Goal: Book appointment/travel/reservation

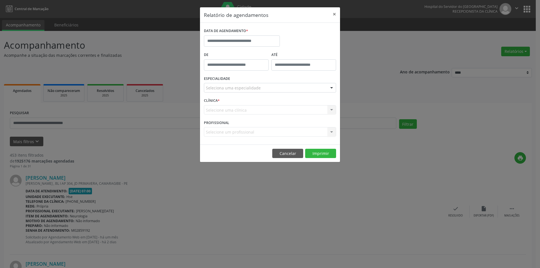
select select "*"
click at [243, 39] on input "text" at bounding box center [242, 40] width 76 height 11
click at [223, 71] on span "1" at bounding box center [222, 70] width 11 height 11
type input "**********"
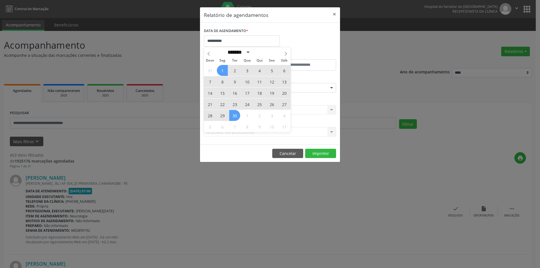
drag, startPoint x: 223, startPoint y: 71, endPoint x: 235, endPoint y: 117, distance: 48.0
click at [235, 117] on div "31 1 2 3 4 5 6 7 8 9 10 11 12 13 14 15 16 17 18 19 20 21 22 23 24 25 26 27 28 2…" at bounding box center [247, 99] width 87 height 68
click at [235, 116] on span "30" at bounding box center [234, 115] width 11 height 11
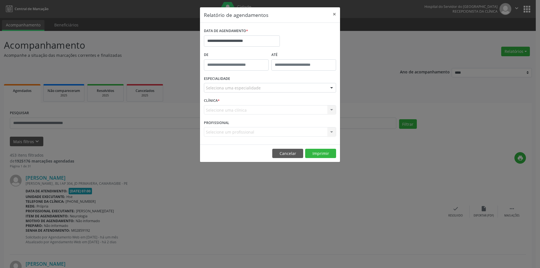
click at [308, 89] on div "Seleciona uma especialidade" at bounding box center [270, 88] width 132 height 10
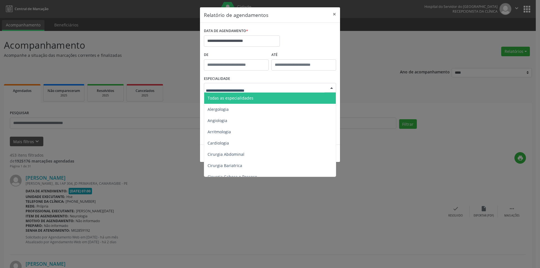
click at [295, 99] on span "Todas as especialidades" at bounding box center [270, 98] width 133 height 11
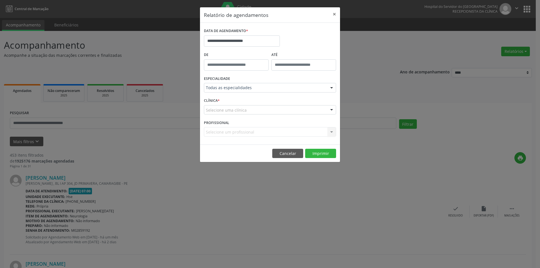
click at [332, 132] on div "Selecione um profissional Todos os profissionais [PERSON_NAME] Interaminense Ju…" at bounding box center [270, 132] width 132 height 10
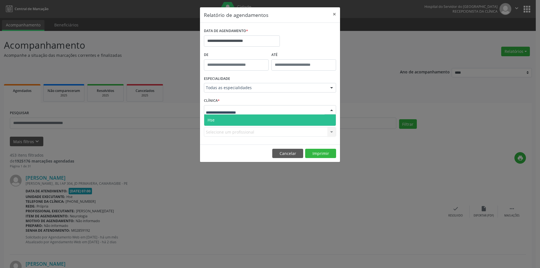
click at [278, 111] on div at bounding box center [270, 110] width 132 height 10
click at [281, 119] on span "Hse" at bounding box center [270, 120] width 132 height 11
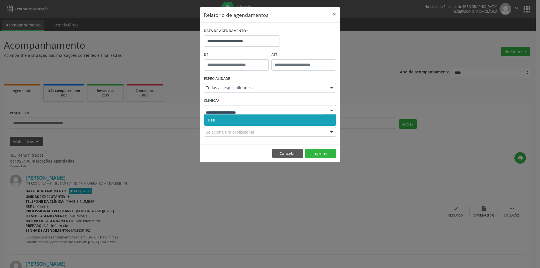
click at [285, 120] on span "Hse" at bounding box center [270, 120] width 132 height 11
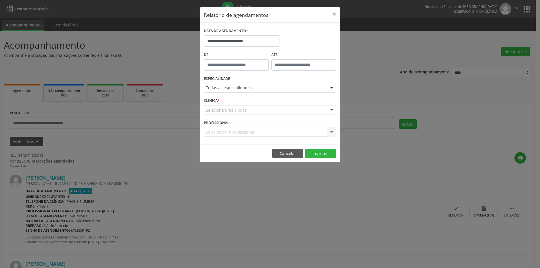
click at [331, 132] on div "Selecione um profissional Todos os profissionais [PERSON_NAME] Interaminense Ju…" at bounding box center [270, 132] width 132 height 10
click at [329, 132] on div "Selecione um profissional Todos os profissionais [PERSON_NAME] Interaminense Ju…" at bounding box center [270, 132] width 132 height 10
click at [331, 131] on div "Selecione um profissional Todos os profissionais [PERSON_NAME] Interaminense Ju…" at bounding box center [270, 132] width 132 height 10
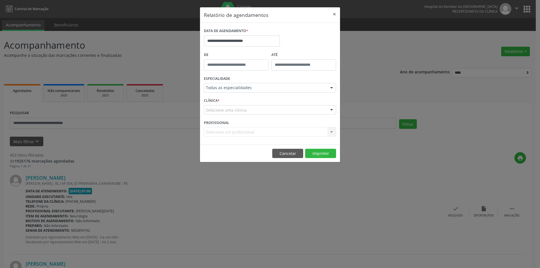
click at [306, 108] on div "Selecione uma clínica" at bounding box center [270, 110] width 132 height 10
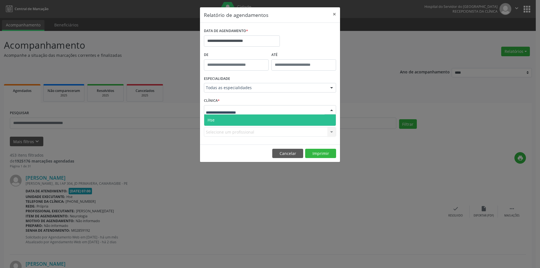
click at [304, 119] on span "Hse" at bounding box center [270, 120] width 132 height 11
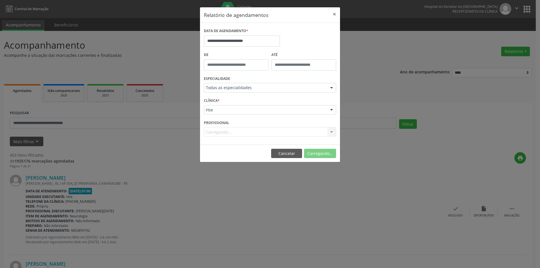
click at [304, 113] on div "Hse" at bounding box center [270, 110] width 132 height 10
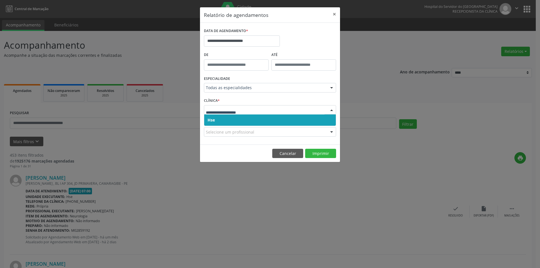
click at [304, 118] on span "Hse" at bounding box center [270, 120] width 132 height 11
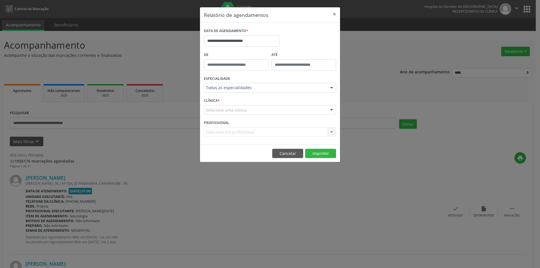
click at [299, 143] on div "**********" at bounding box center [270, 84] width 140 height 122
click at [266, 111] on div "Selecione uma clínica" at bounding box center [270, 110] width 132 height 10
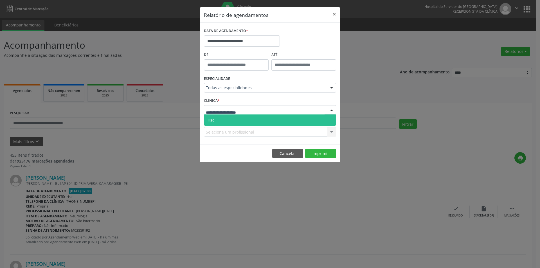
click at [262, 119] on span "Hse" at bounding box center [270, 120] width 132 height 11
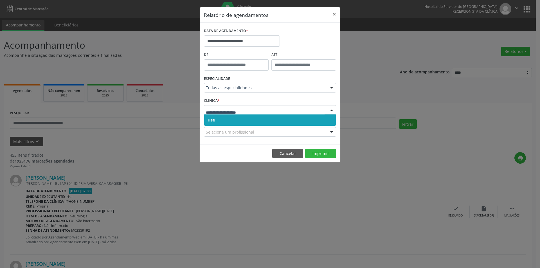
click at [266, 118] on span "Hse" at bounding box center [270, 120] width 132 height 11
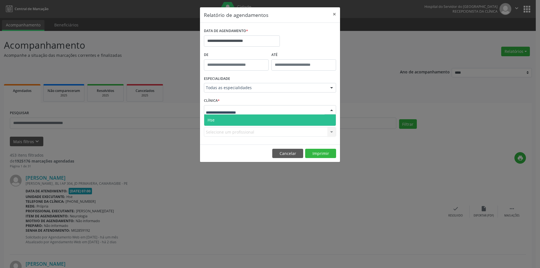
click at [274, 107] on div at bounding box center [270, 110] width 132 height 10
click at [331, 88] on div at bounding box center [332, 88] width 8 height 10
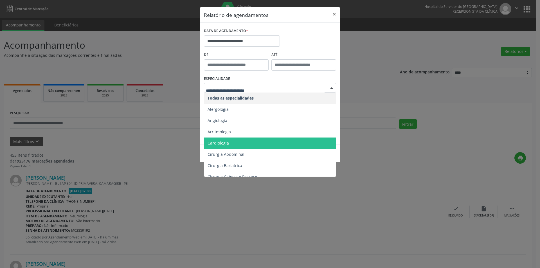
click at [236, 143] on span "Cardiologia" at bounding box center [270, 143] width 133 height 11
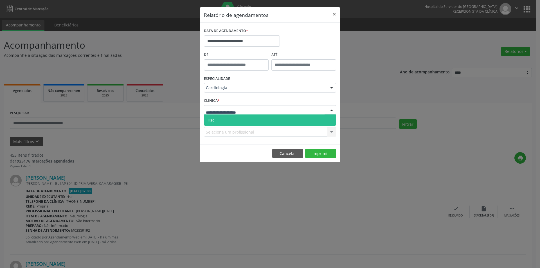
click at [266, 108] on div at bounding box center [270, 110] width 132 height 10
click at [269, 122] on span "Hse" at bounding box center [270, 120] width 132 height 11
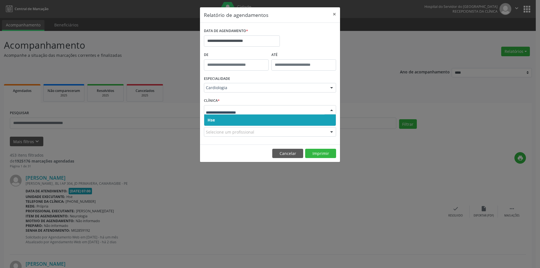
click at [270, 117] on span "Hse" at bounding box center [270, 120] width 132 height 11
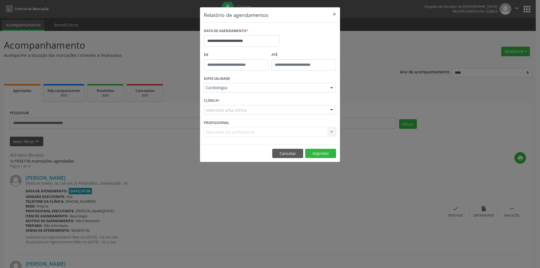
click at [252, 109] on div "Selecione uma clínica" at bounding box center [270, 110] width 132 height 10
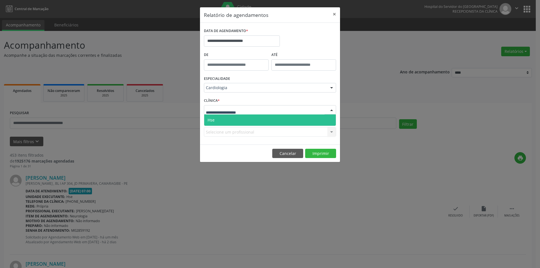
click at [242, 120] on span "Hse" at bounding box center [270, 120] width 132 height 11
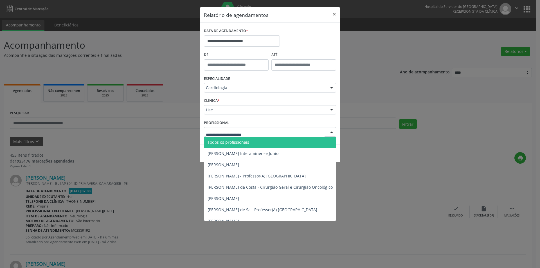
click at [331, 131] on div at bounding box center [332, 132] width 8 height 10
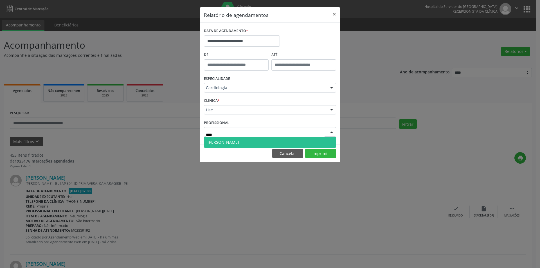
type input "*****"
click at [297, 140] on span "[PERSON_NAME]" at bounding box center [270, 142] width 132 height 11
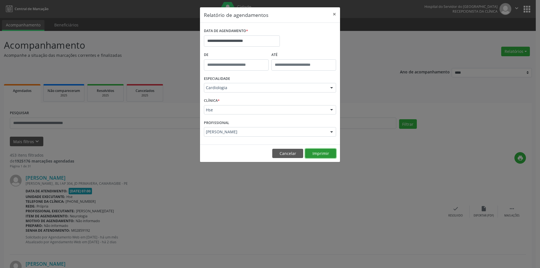
click at [320, 153] on button "Imprimir" at bounding box center [320, 154] width 31 height 10
